Goal: Find specific page/section: Find specific page/section

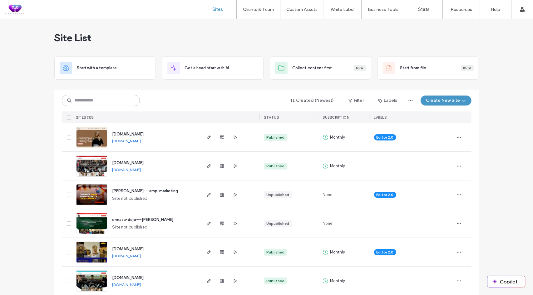
click at [90, 98] on input at bounding box center [101, 100] width 78 height 11
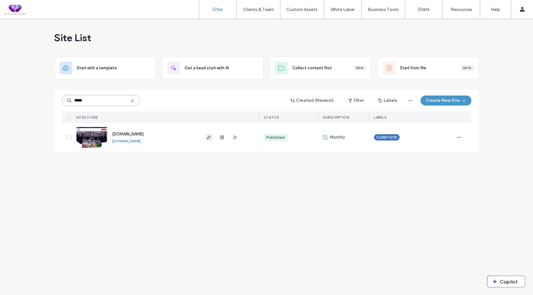
type input "*****"
click at [207, 138] on use "button" at bounding box center [209, 138] width 4 height 4
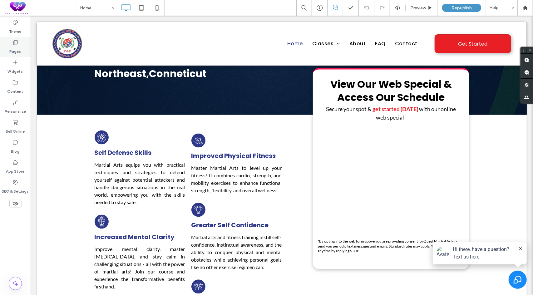
click at [15, 43] on icon at bounding box center [15, 42] width 6 height 6
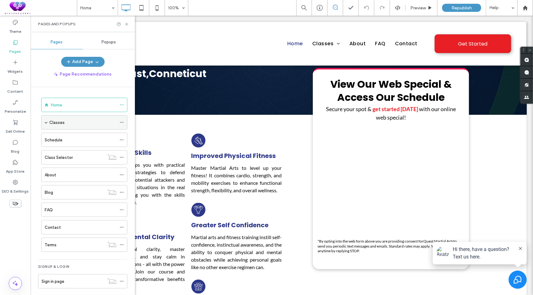
click at [47, 122] on span at bounding box center [46, 122] width 3 height 3
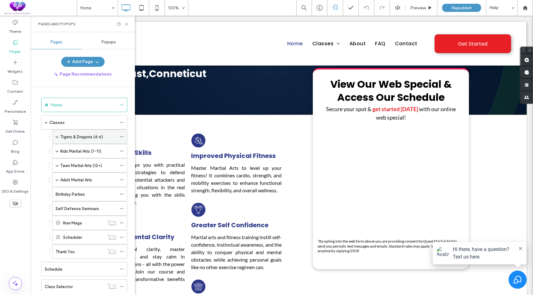
click at [57, 136] on span at bounding box center [57, 136] width 3 height 3
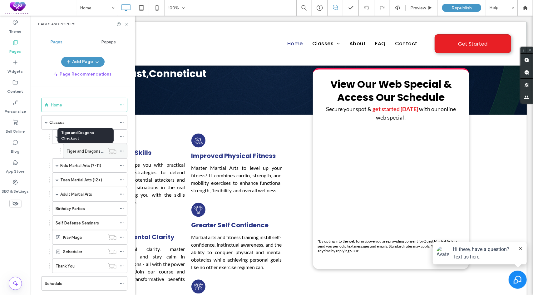
click at [74, 150] on label "Tiger and Dragons Checkout" at bounding box center [94, 151] width 54 height 11
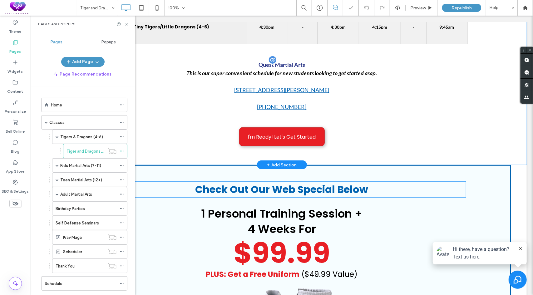
scroll to position [281, 0]
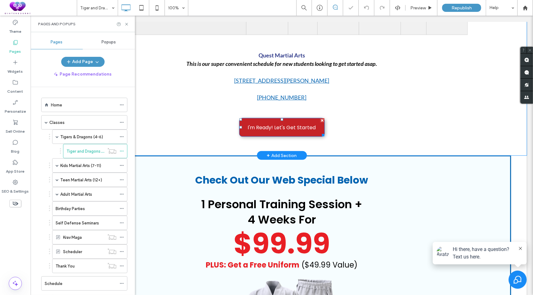
click at [289, 125] on span "I'm Ready! Let's Get Started" at bounding box center [282, 127] width 68 height 18
